Goal: Find contact information: Find contact information

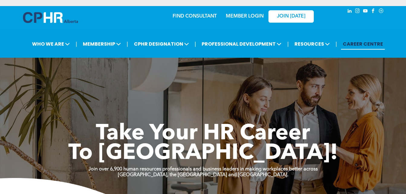
click at [254, 15] on link "MEMBER LOGIN" at bounding box center [245, 16] width 38 height 5
click at [240, 16] on link "MEMBER LOGIN" at bounding box center [245, 16] width 38 height 5
click at [235, 15] on link "MEMBER LOGIN" at bounding box center [245, 16] width 38 height 5
click at [249, 15] on link "MEMBER LOGIN" at bounding box center [245, 16] width 38 height 5
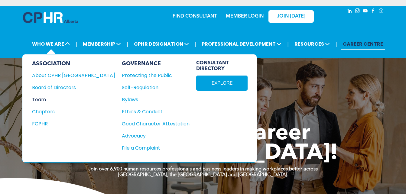
click at [42, 99] on div "Team" at bounding box center [69, 100] width 75 height 8
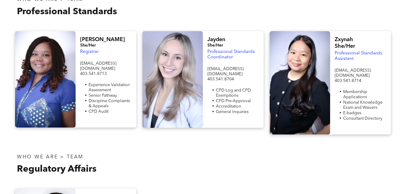
scroll to position [181, 0]
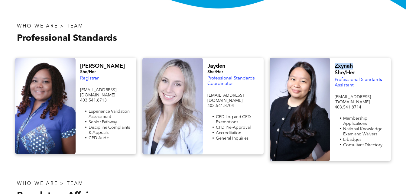
drag, startPoint x: 354, startPoint y: 66, endPoint x: 330, endPoint y: 64, distance: 24.0
click at [330, 64] on div "Zxynah She/Her Professional Standards Assistant [EMAIL_ADDRESS][DOMAIN_NAME] 40…" at bounding box center [360, 109] width 60 height 103
click at [363, 70] on h4 "Zxynah She/Her" at bounding box center [360, 69] width 51 height 13
drag, startPoint x: 358, startPoint y: 66, endPoint x: 334, endPoint y: 69, distance: 24.4
click at [334, 69] on div "Zxynah She/Her Professional Standards Assistant [EMAIL_ADDRESS][DOMAIN_NAME] 40…" at bounding box center [360, 109] width 60 height 103
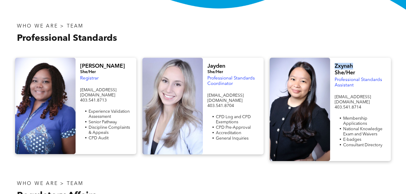
copy span "Zxynah"
